Goal: Transaction & Acquisition: Purchase product/service

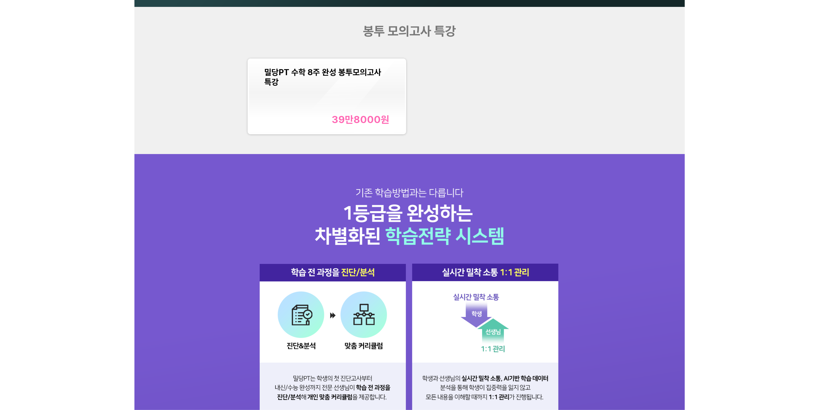
scroll to position [688, 0]
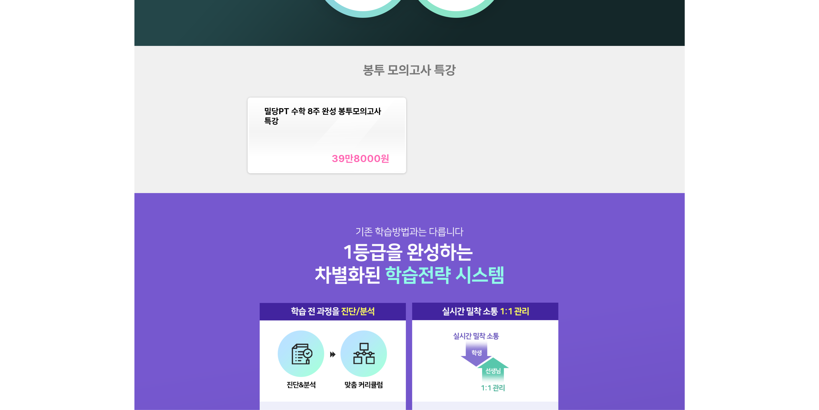
click at [359, 157] on div "39만8000 원" at bounding box center [361, 158] width 58 height 12
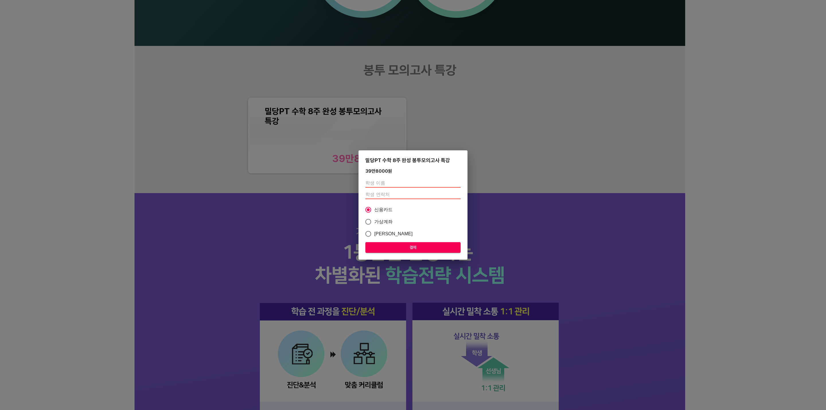
click at [392, 184] on input "text" at bounding box center [412, 182] width 95 height 9
type input "[PERSON_NAME]"
click at [373, 190] on input "number" at bounding box center [412, 194] width 95 height 9
paste input "01096895312"
type input "01096895312"
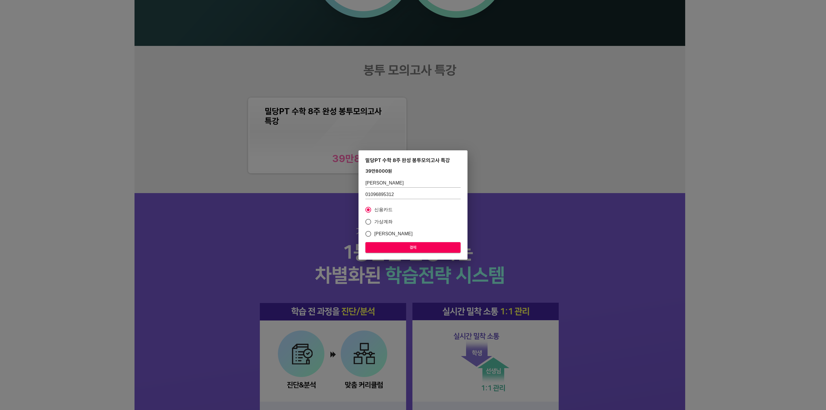
click at [378, 219] on span "가상계좌" at bounding box center [383, 221] width 19 height 7
click at [374, 219] on input "가상계좌" at bounding box center [368, 222] width 12 height 12
radio input "true"
click at [388, 246] on span "결제" at bounding box center [413, 247] width 86 height 7
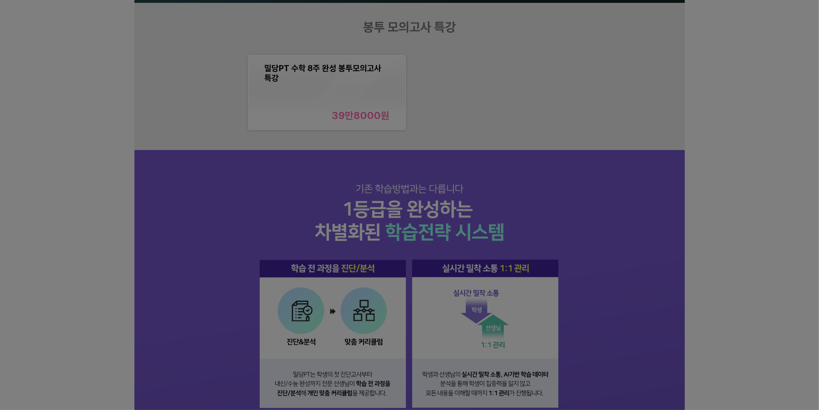
scroll to position [1089, 0]
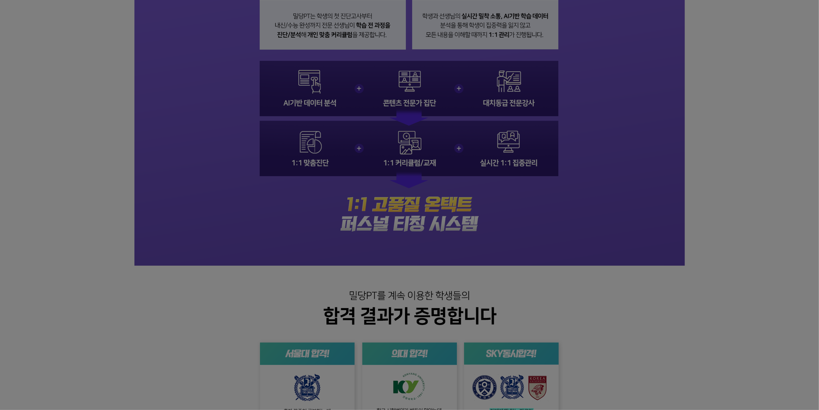
click at [522, 175] on div at bounding box center [409, 205] width 819 height 410
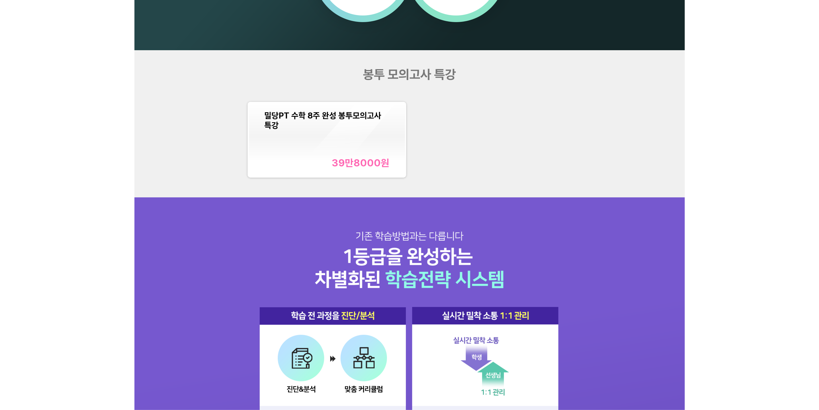
scroll to position [602, 0]
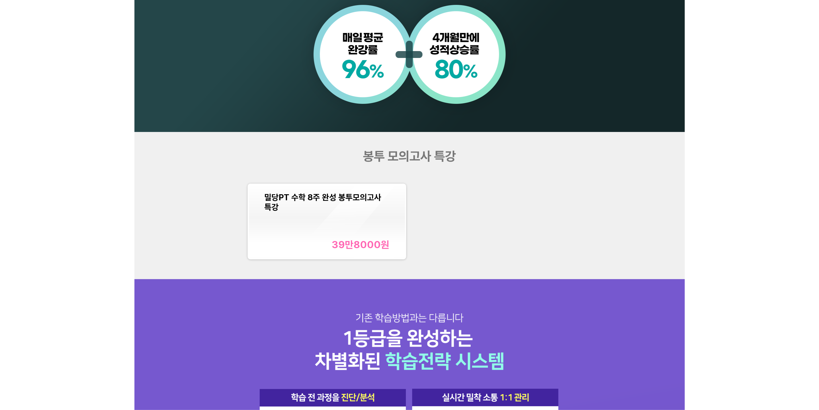
click at [362, 215] on div "밀당PT 수학 8주 완성 봉투모의고사 특강 39만8000 원" at bounding box center [327, 221] width 125 height 58
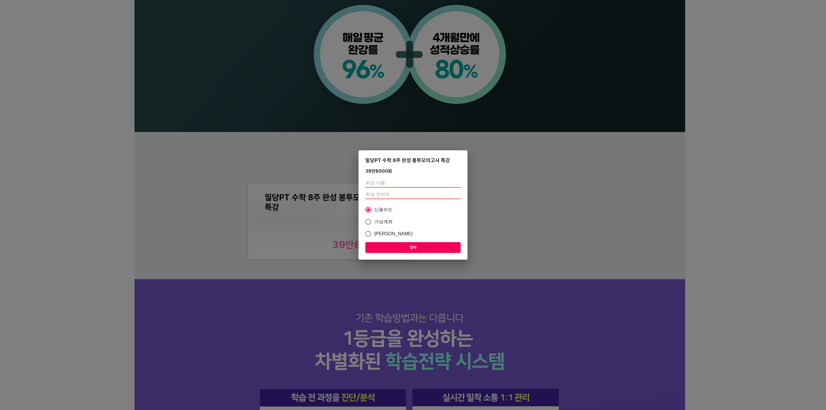
click at [390, 181] on input "text" at bounding box center [412, 182] width 95 height 9
type input "ㅅ"
type input "[PERSON_NAME]"
drag, startPoint x: 384, startPoint y: 193, endPoint x: 266, endPoint y: 217, distance: 120.7
click at [384, 193] on input "number" at bounding box center [412, 194] width 95 height 9
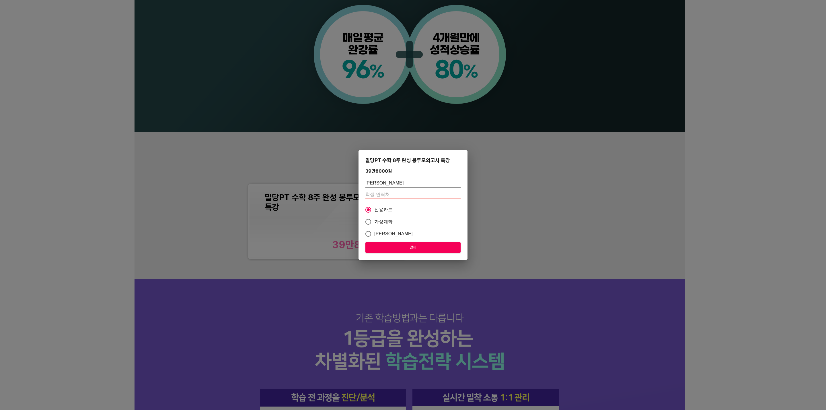
click at [377, 194] on input "number" at bounding box center [412, 194] width 95 height 9
paste input "01096895312"
type input "01096895312"
click at [384, 221] on span "가상계좌" at bounding box center [383, 221] width 19 height 7
click at [374, 221] on input "가상계좌" at bounding box center [368, 222] width 12 height 12
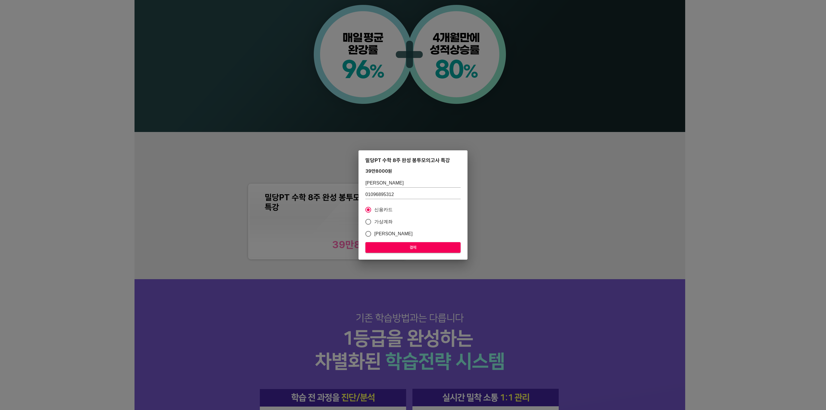
radio input "true"
click at [388, 243] on button "결제" at bounding box center [412, 247] width 95 height 11
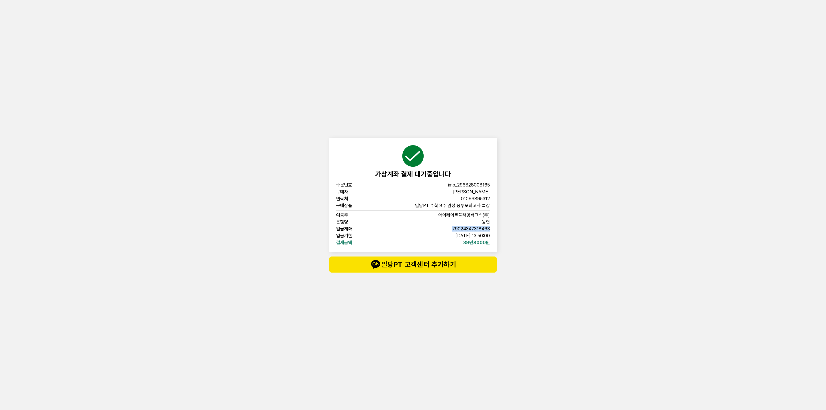
drag, startPoint x: 450, startPoint y: 227, endPoint x: 491, endPoint y: 229, distance: 41.3
click at [491, 229] on div "가상계좌 결제 대기중입니다 주문번호 imp_[PHONE_NUMBER] 구매자 [PERSON_NAME] 연락처 01096895312 구매상품 밀…" at bounding box center [412, 195] width 167 height 114
copy span "79024347318463"
click at [463, 210] on hr at bounding box center [413, 210] width 154 height 0
